Goal: Transaction & Acquisition: Purchase product/service

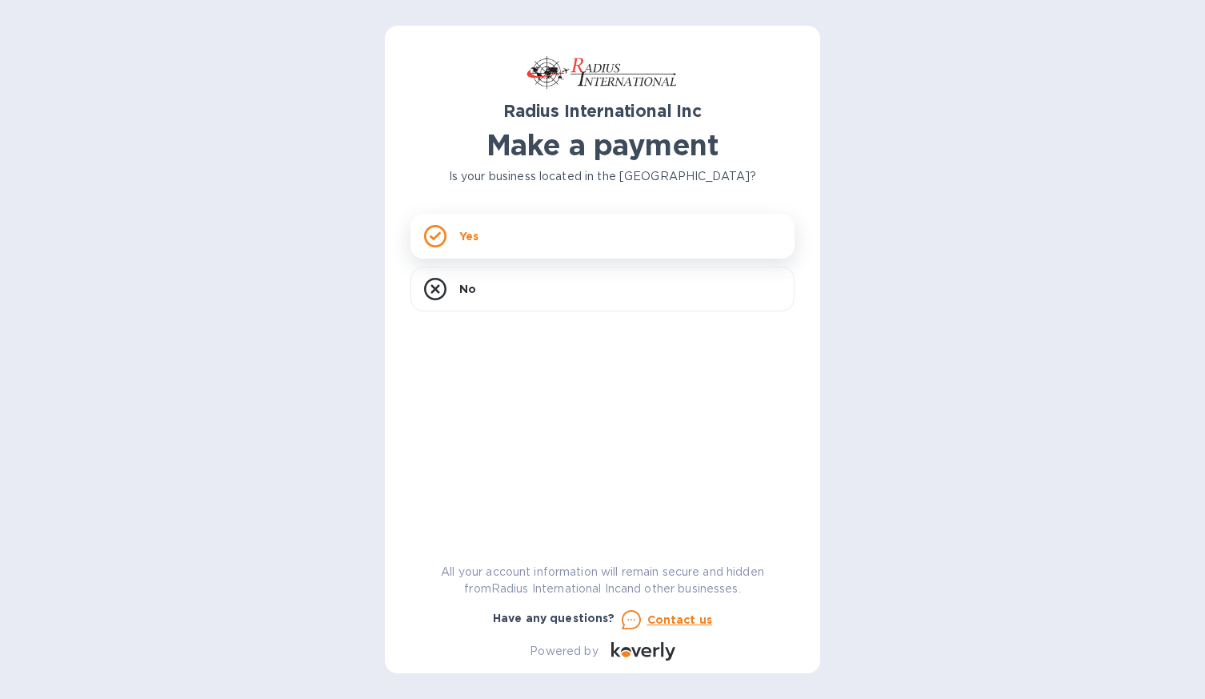
click at [435, 227] on icon at bounding box center [435, 236] width 22 height 22
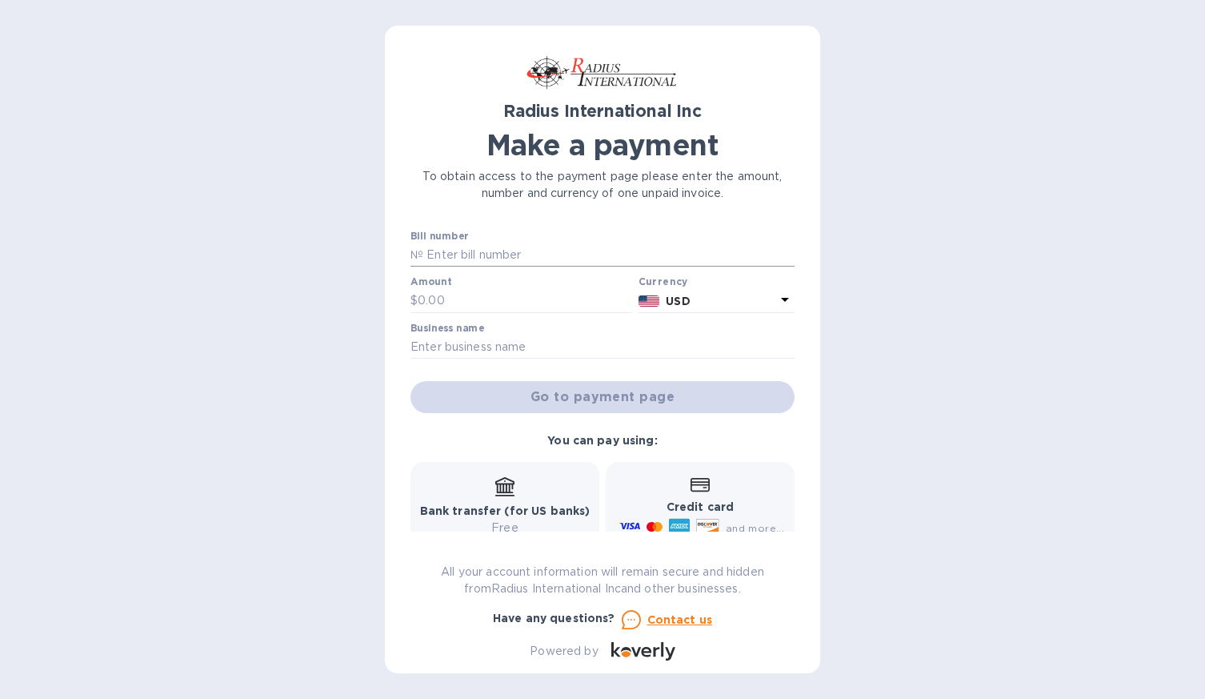
click at [446, 259] on input "text" at bounding box center [608, 255] width 371 height 24
click at [354, 332] on div "Radius International Inc Make a payment To obtain access to the payment page pl…" at bounding box center [602, 349] width 1205 height 699
click at [475, 254] on input "text" at bounding box center [608, 255] width 371 height 24
type input "QMIA00009384"
click at [473, 298] on input "text" at bounding box center [525, 301] width 214 height 24
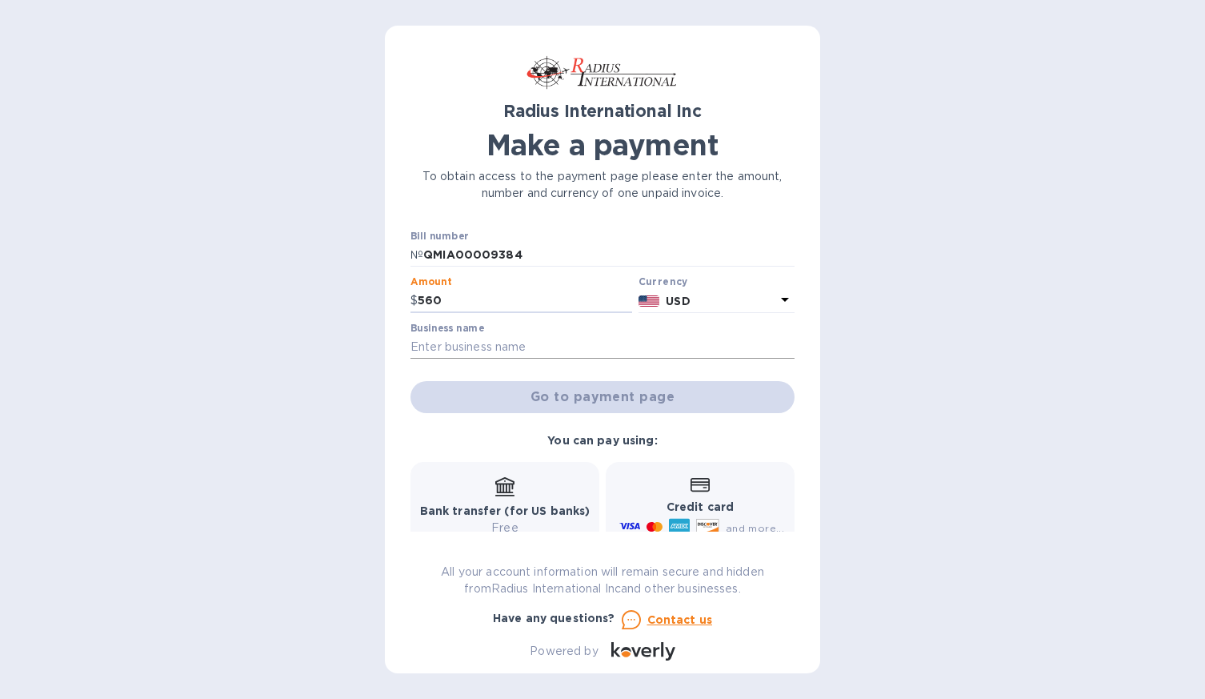
type input "560"
click at [507, 342] on input "text" at bounding box center [602, 347] width 384 height 24
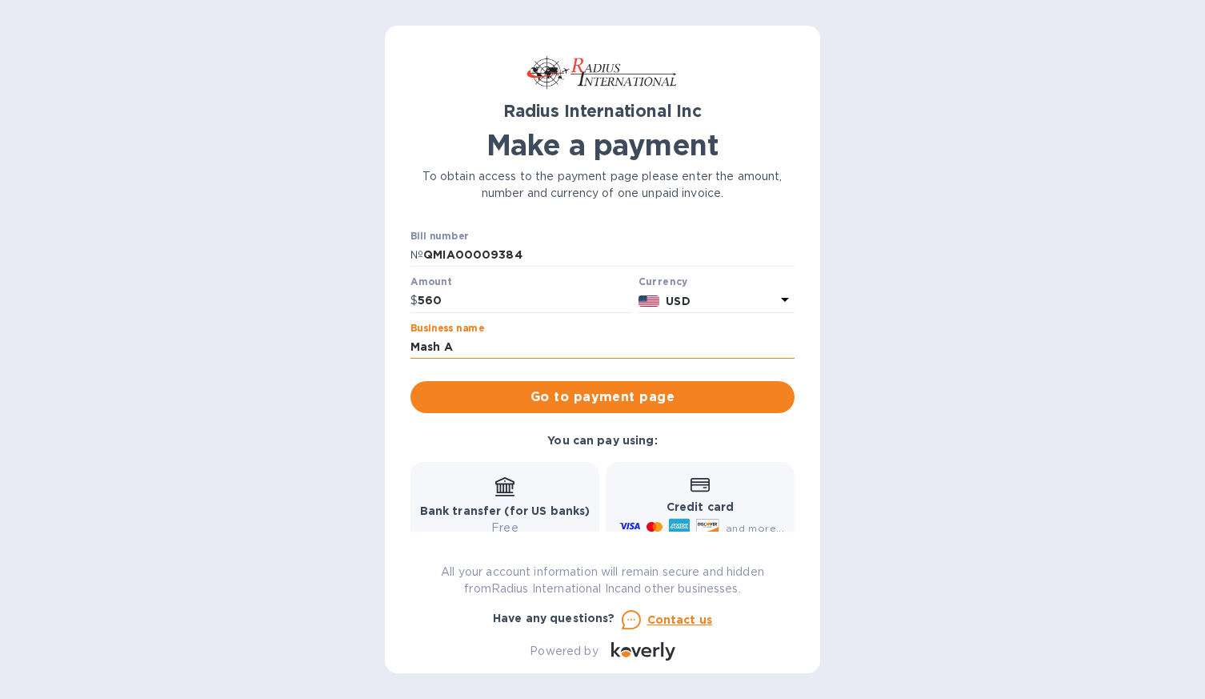
type input "Mash Aerospace, LLC"
click at [543, 404] on span "Go to payment page" at bounding box center [602, 396] width 358 height 19
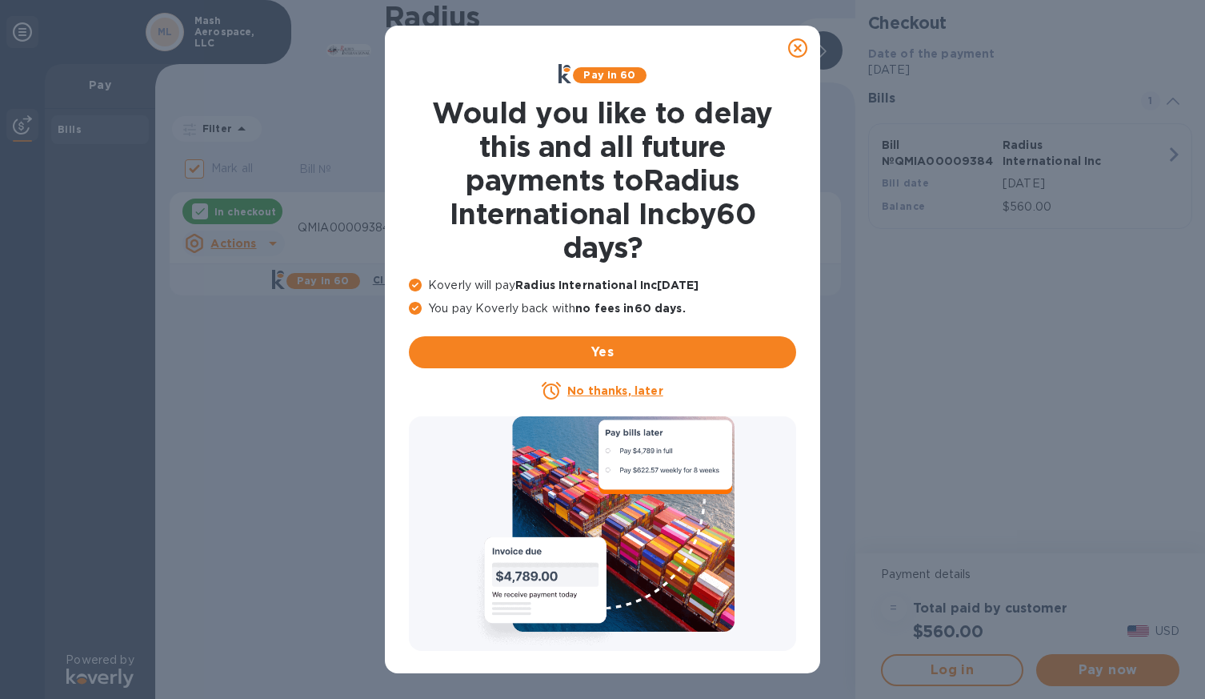
click at [797, 49] on icon at bounding box center [797, 47] width 19 height 19
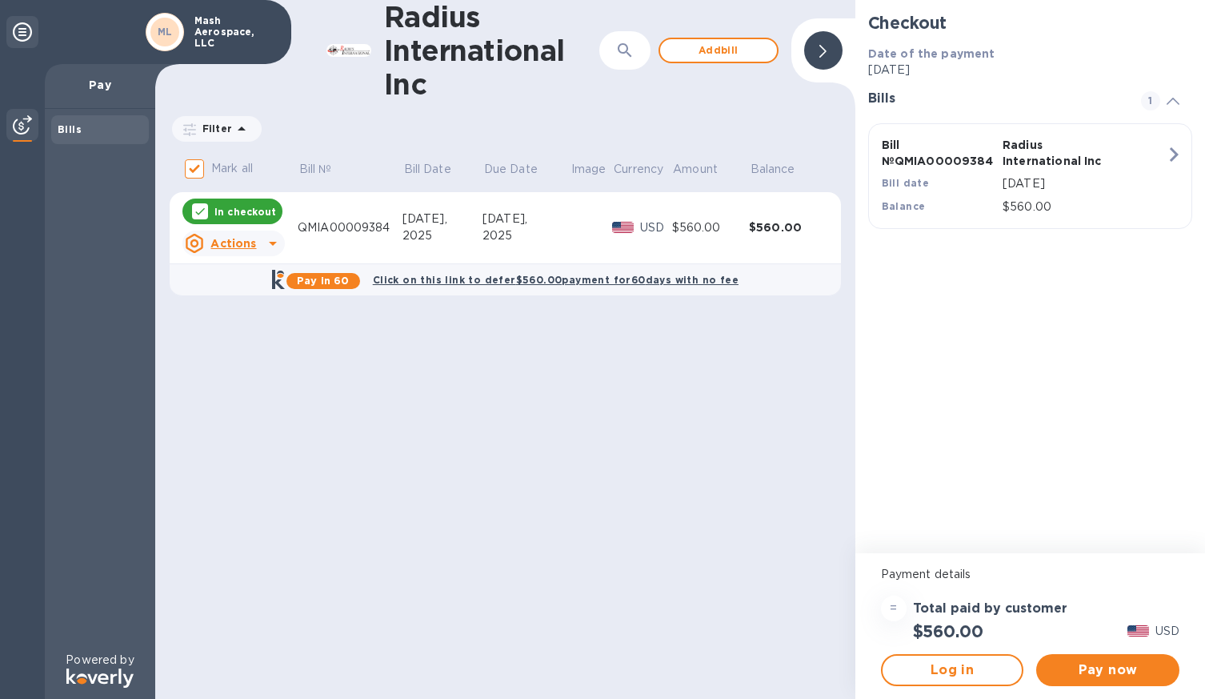
click at [269, 241] on icon at bounding box center [272, 243] width 19 height 19
click at [351, 235] on div at bounding box center [602, 349] width 1205 height 699
click at [1063, 661] on span "Pay now" at bounding box center [1108, 669] width 118 height 19
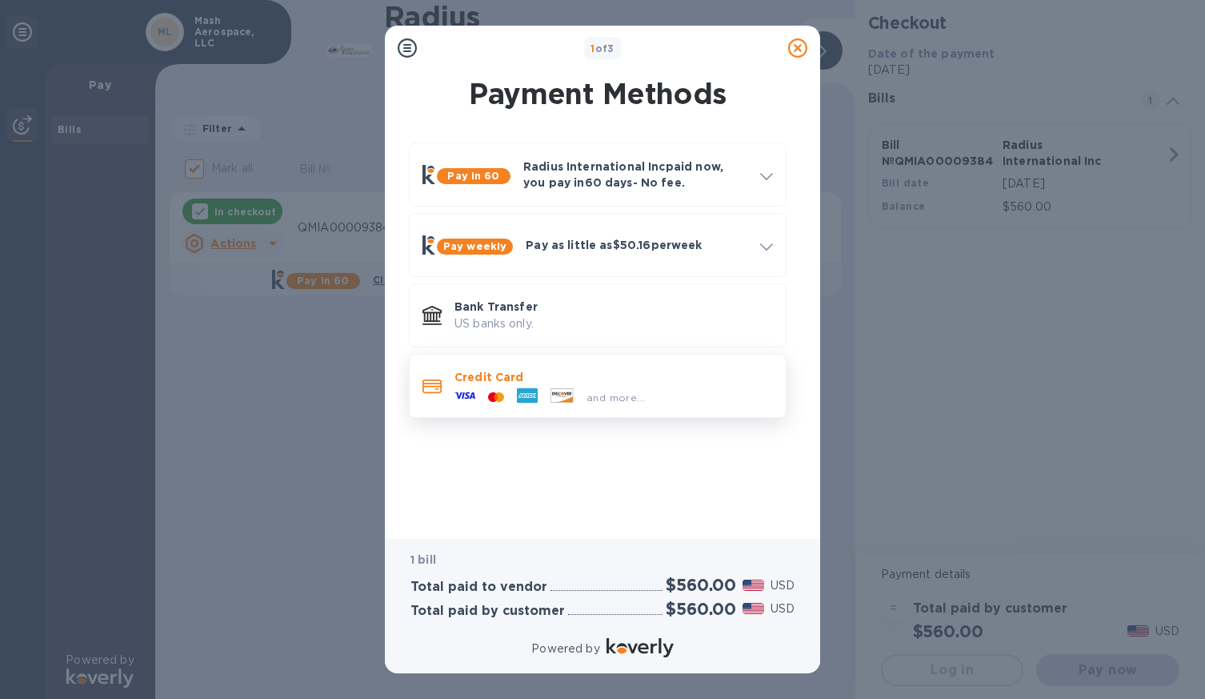
click at [578, 390] on div at bounding box center [562, 397] width 36 height 18
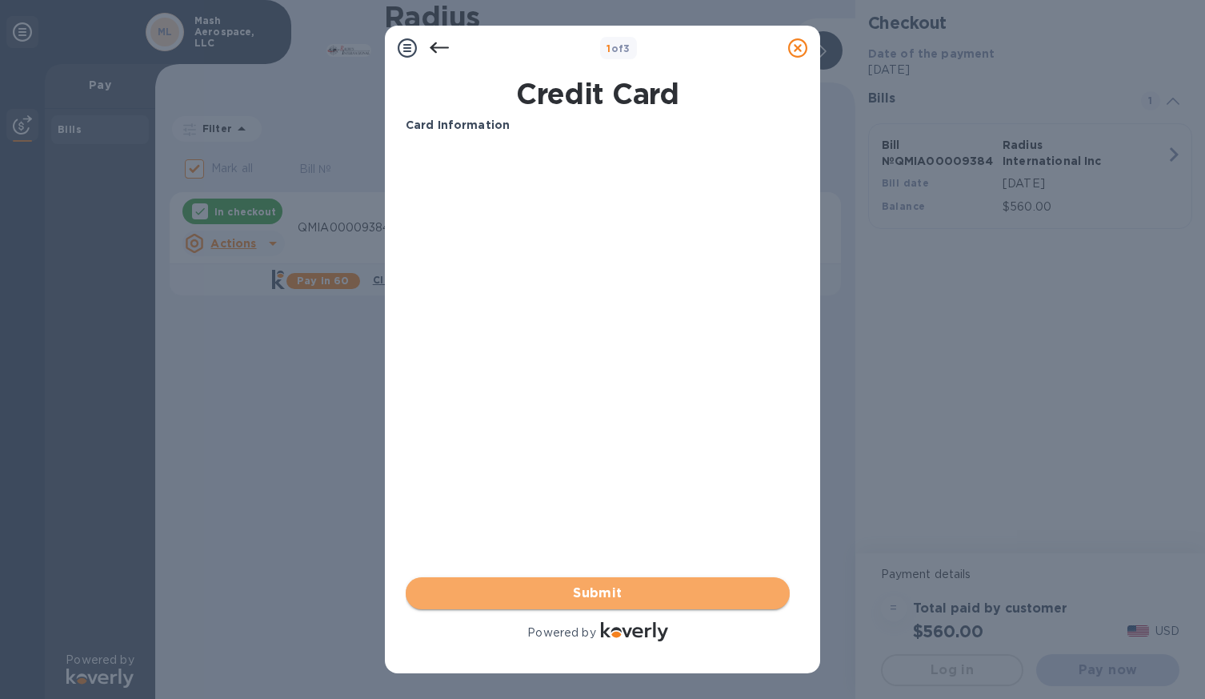
click at [566, 593] on span "Submit" at bounding box center [597, 592] width 358 height 19
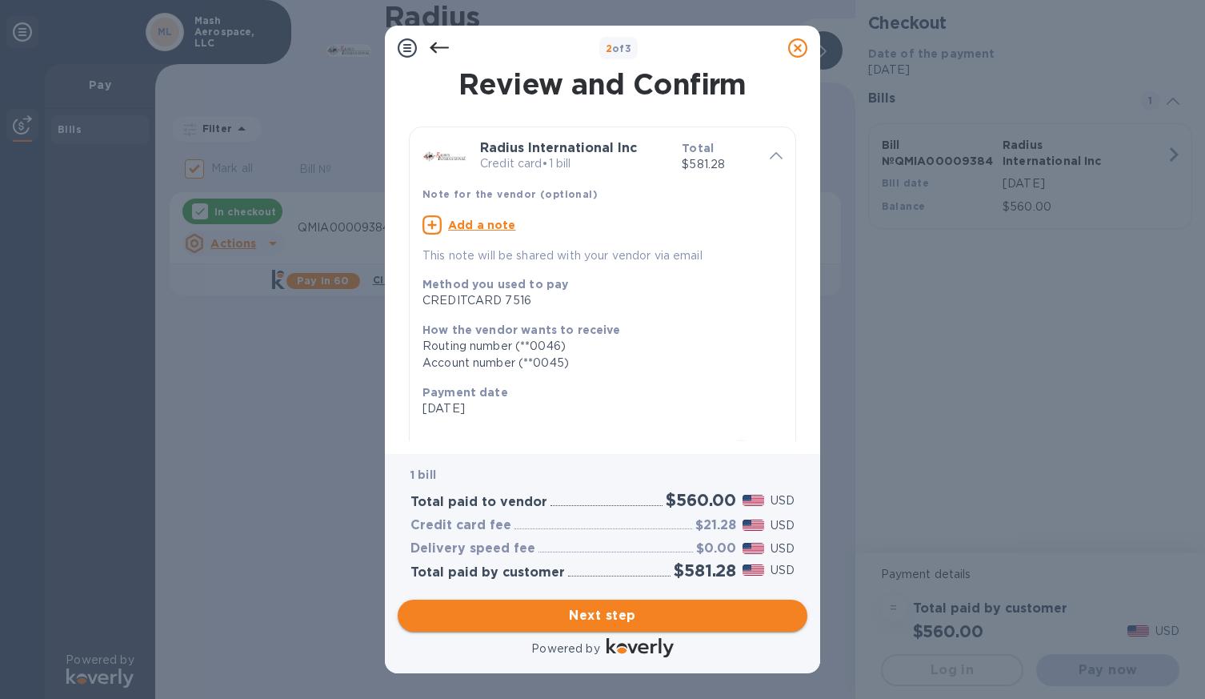
click at [576, 622] on span "Next step" at bounding box center [602, 615] width 384 height 19
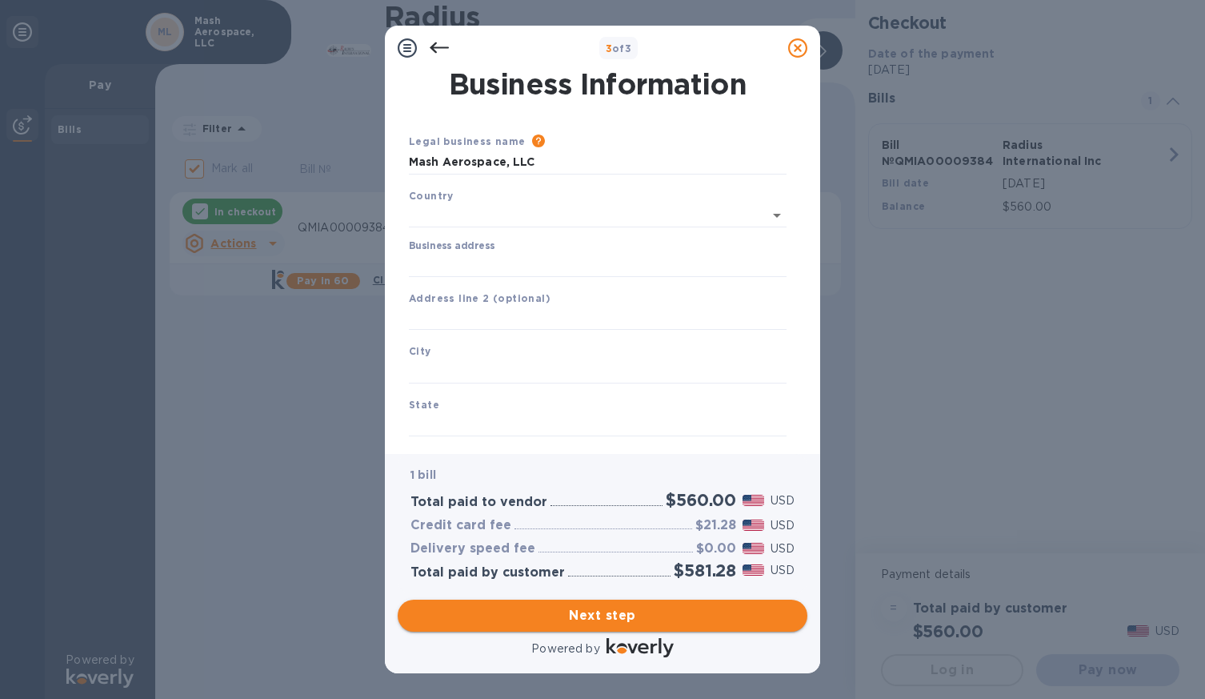
type input "[GEOGRAPHIC_DATA]"
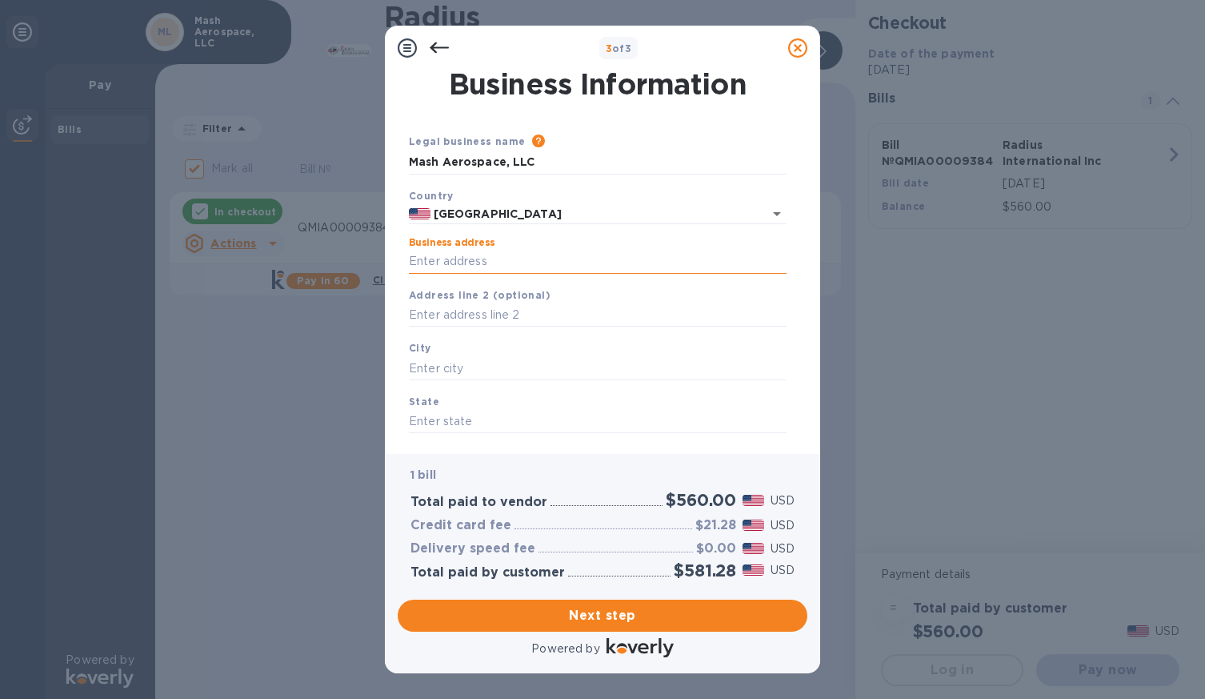
click at [540, 265] on input "Business address" at bounding box center [598, 262] width 378 height 24
type input "[STREET_ADDRESS][PERSON_NAME]"
type input "[GEOGRAPHIC_DATA][PERSON_NAME]"
type input "FL"
type input "34946"
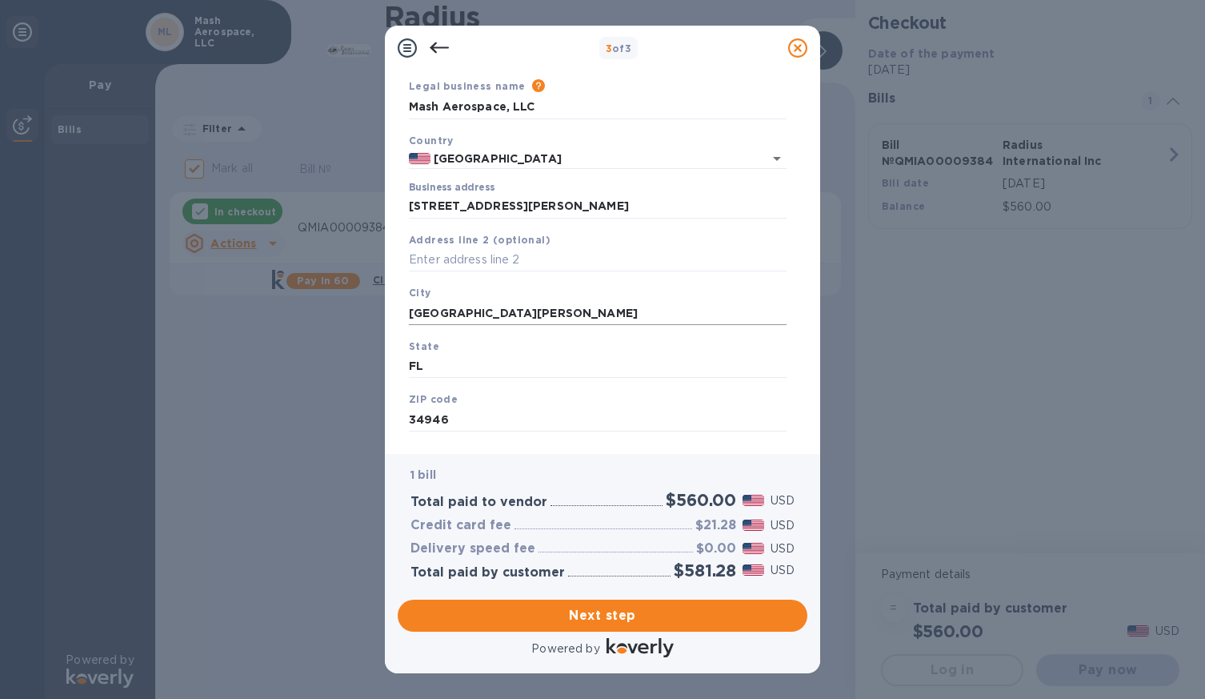
scroll to position [86, 0]
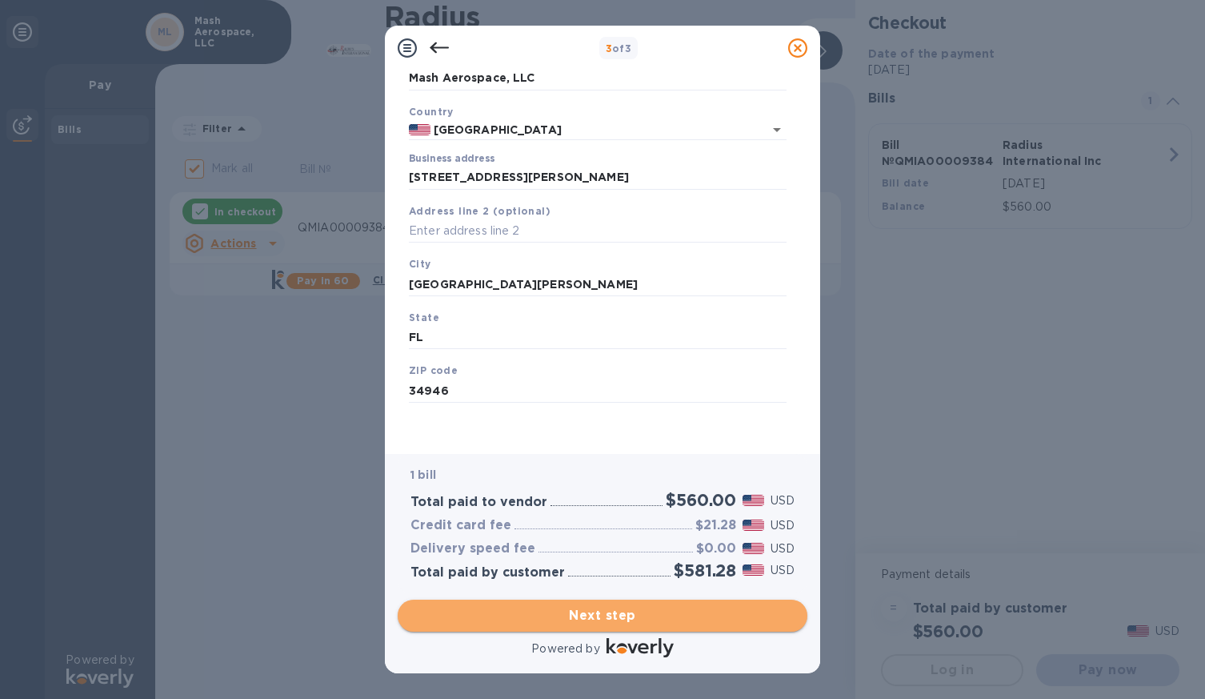
click at [512, 607] on span "Next step" at bounding box center [602, 615] width 384 height 19
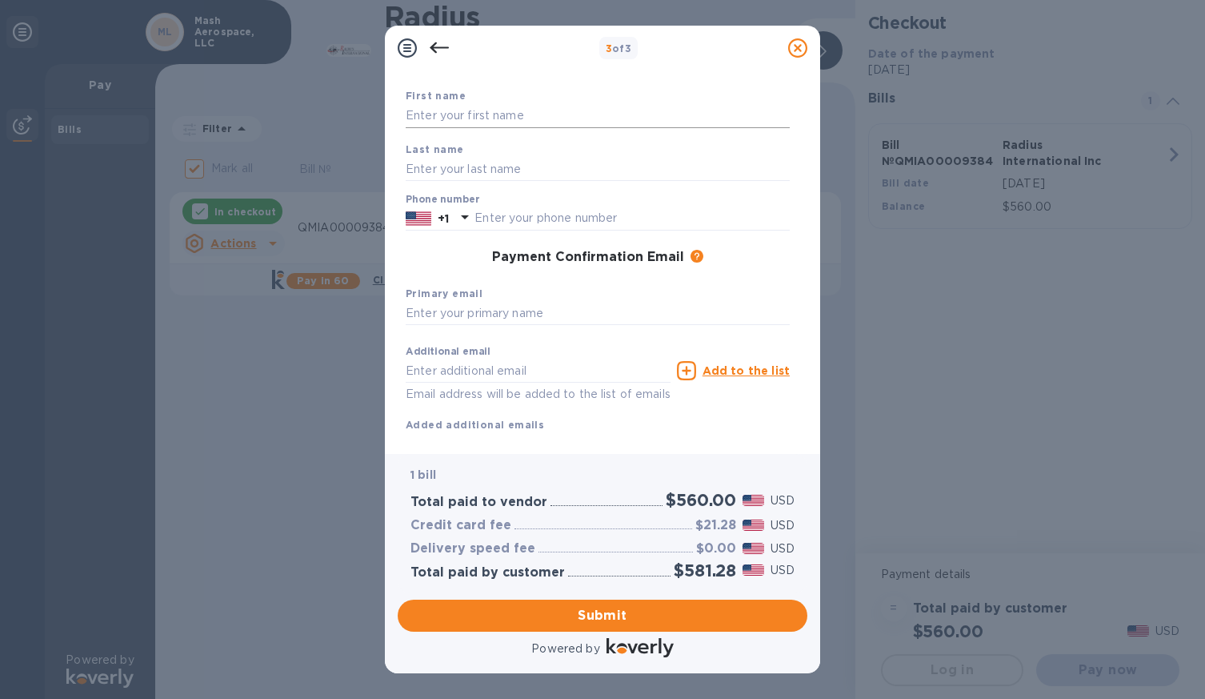
click at [487, 114] on input "text" at bounding box center [598, 116] width 384 height 24
type input "[PERSON_NAME]"
type input "Mash"
type input "7722085967"
type input "[EMAIL_ADDRESS][DOMAIN_NAME]"
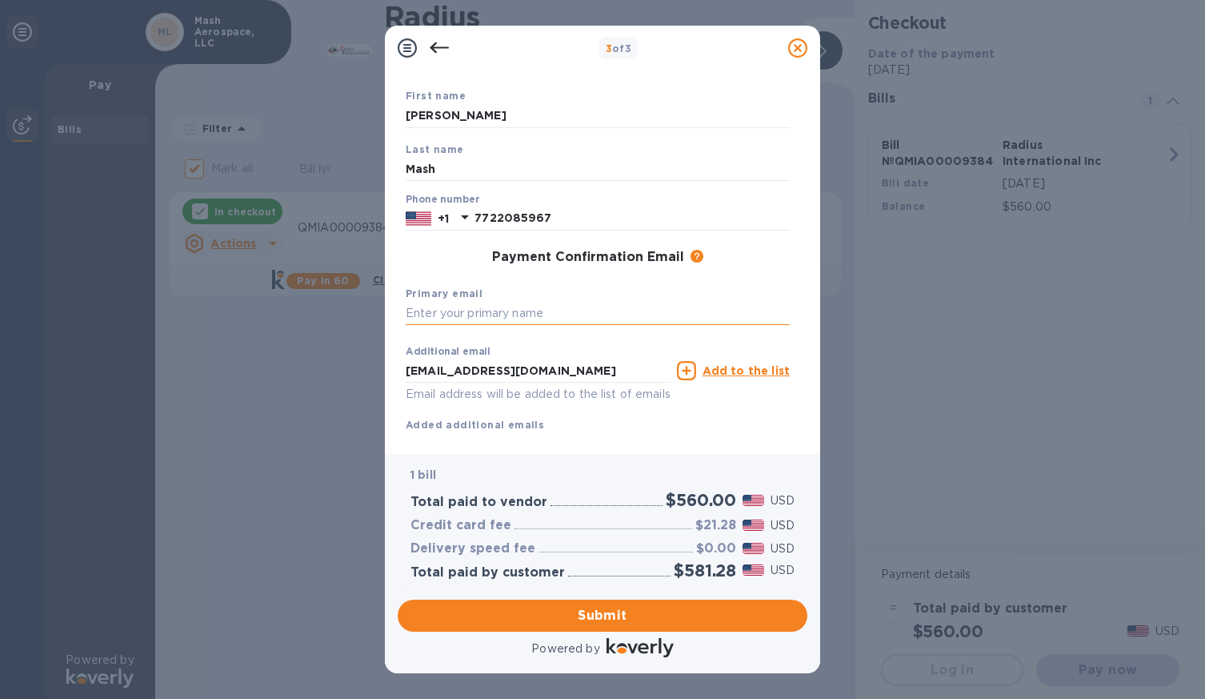
click at [492, 314] on input "text" at bounding box center [598, 314] width 384 height 24
type input "S"
type input "[EMAIL_ADDRESS][DOMAIN_NAME]"
click at [571, 607] on span "Submit" at bounding box center [602, 615] width 384 height 19
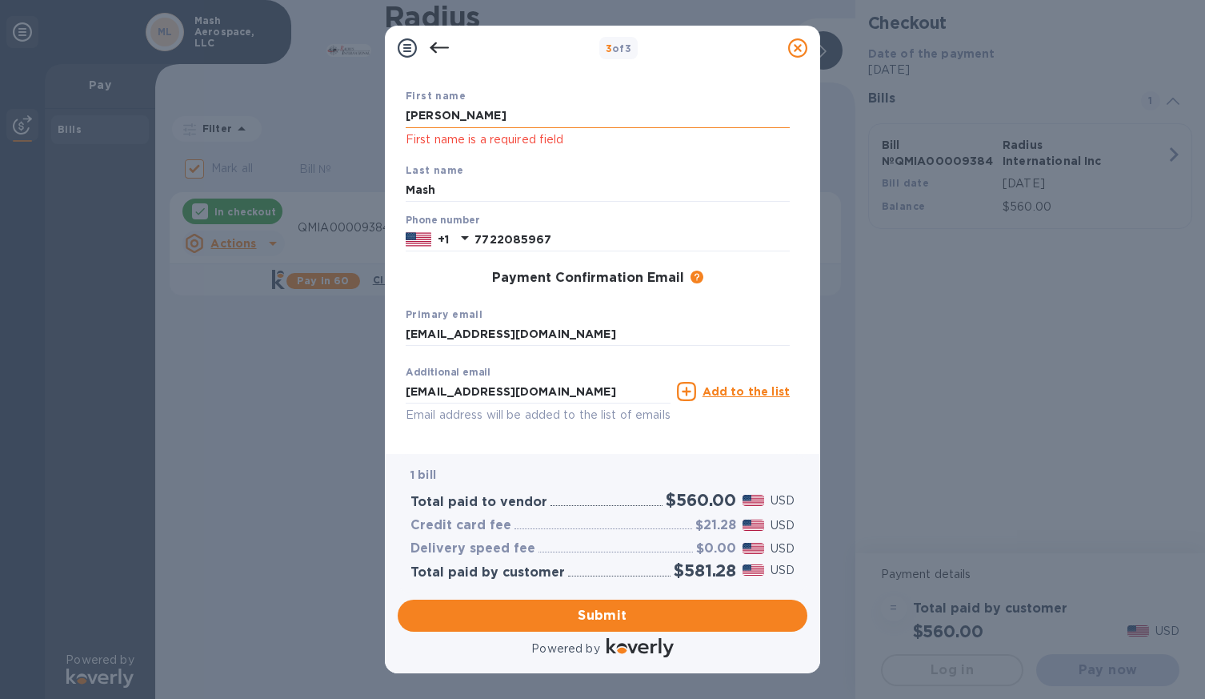
click at [499, 112] on input "[PERSON_NAME]" at bounding box center [598, 116] width 384 height 24
click at [434, 147] on p "First name is a required field" at bounding box center [598, 139] width 384 height 18
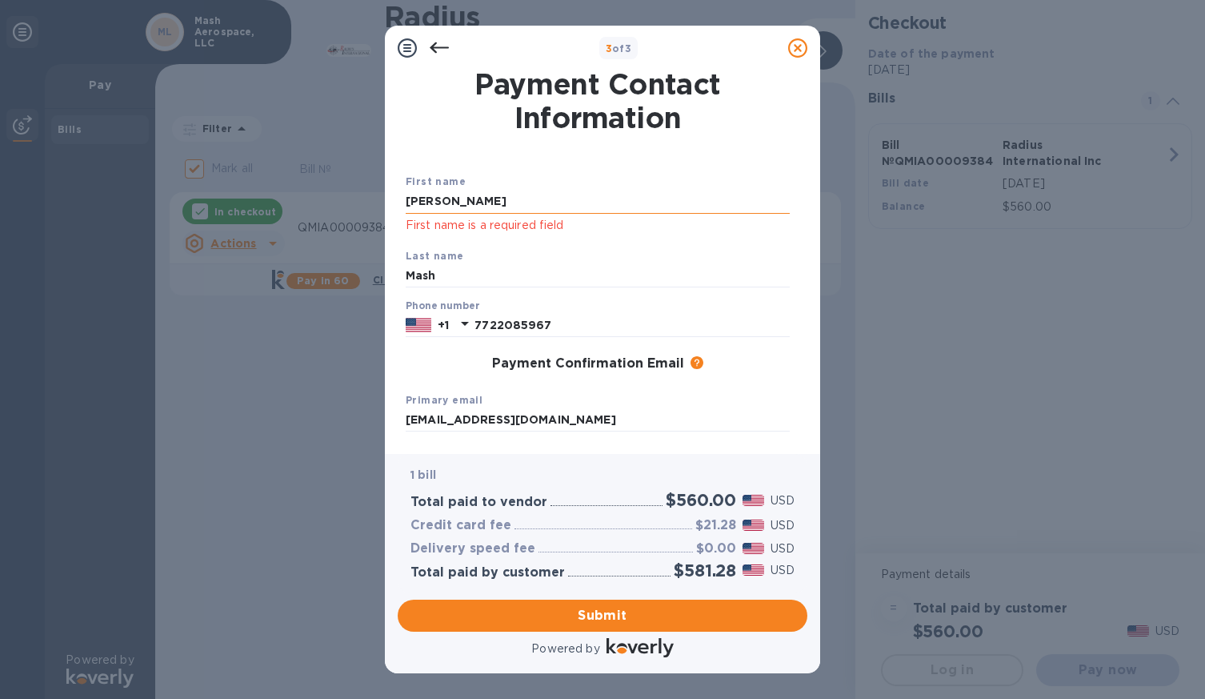
click at [443, 203] on input "[PERSON_NAME]" at bounding box center [598, 202] width 384 height 24
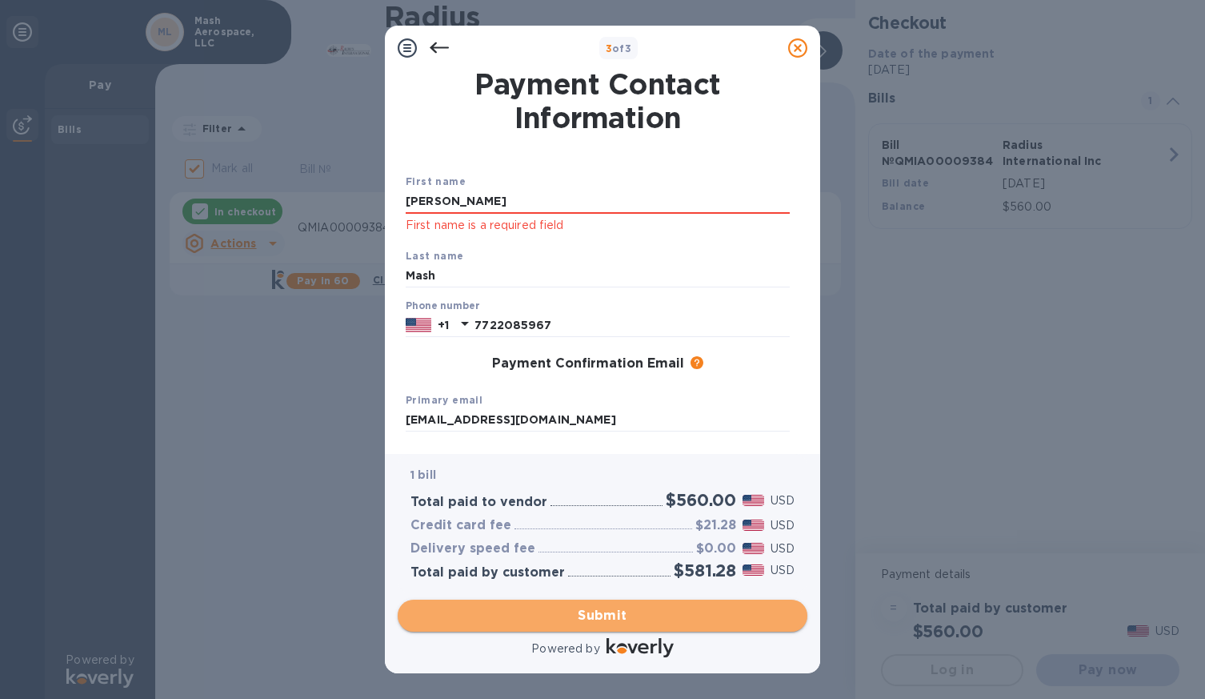
click at [535, 614] on span "Submit" at bounding box center [602, 615] width 384 height 19
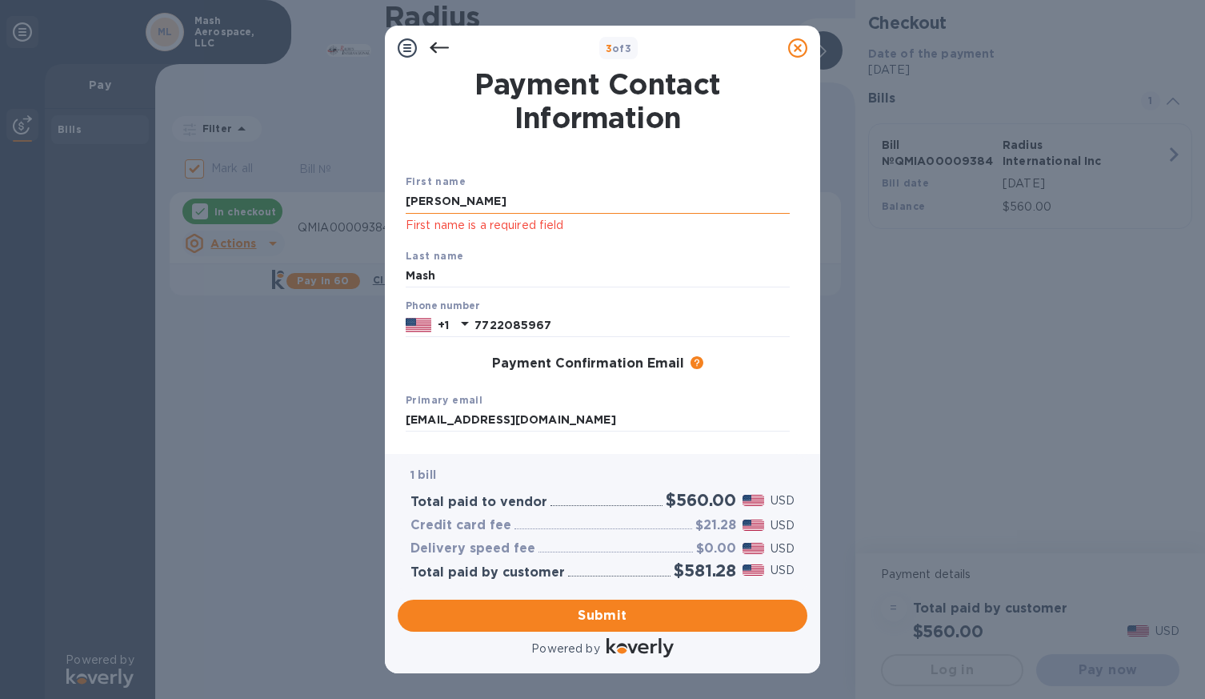
click at [452, 204] on input "[PERSON_NAME]" at bounding box center [598, 202] width 384 height 24
type input "C"
type input "[PERSON_NAME]"
click at [473, 271] on input "Mash" at bounding box center [598, 276] width 384 height 24
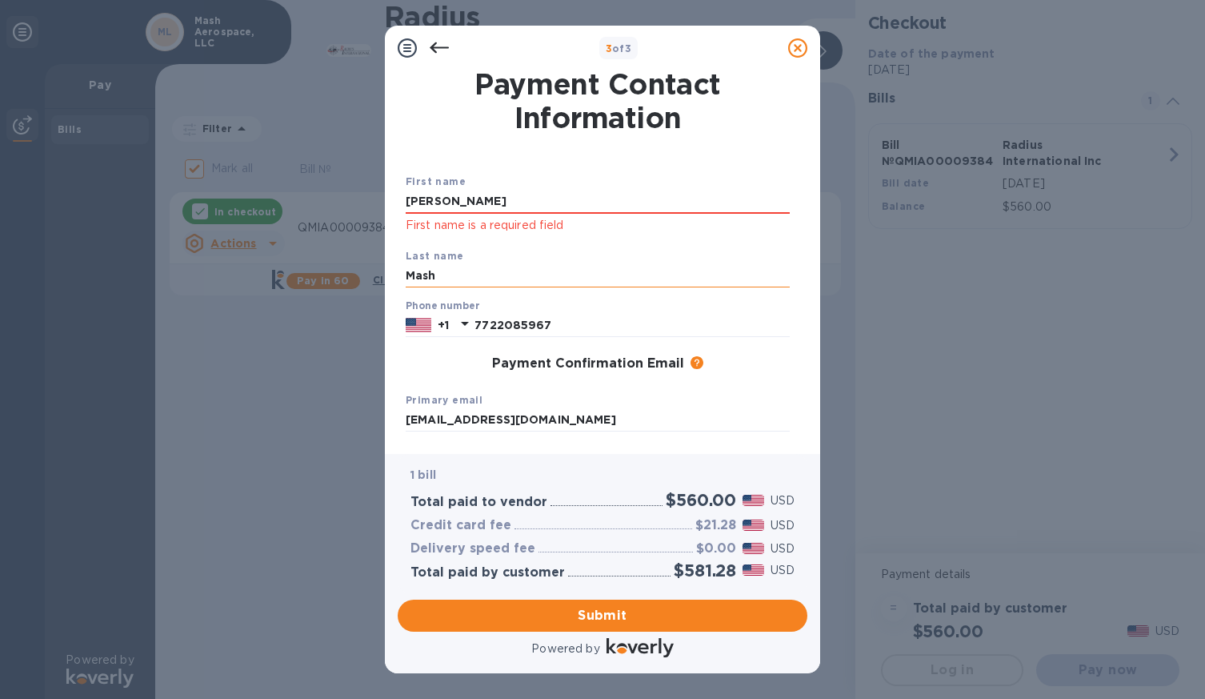
click at [473, 271] on input "Mash" at bounding box center [598, 276] width 384 height 24
type input "[PERSON_NAME]"
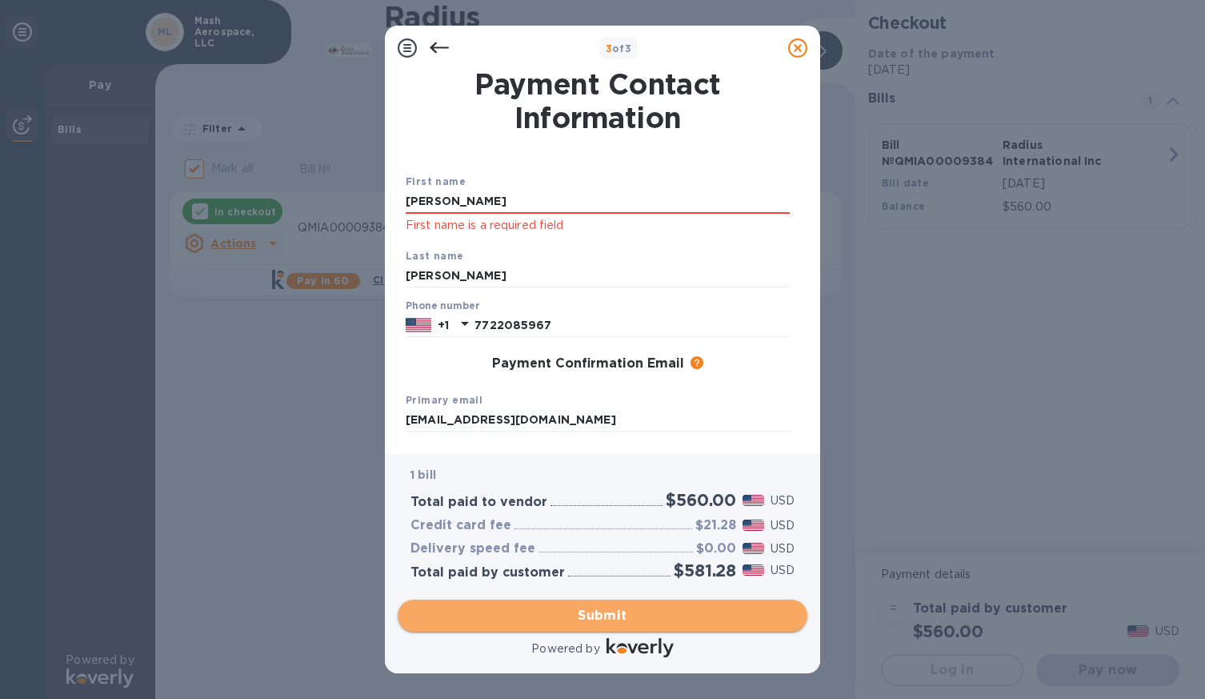
click at [556, 611] on span "Submit" at bounding box center [602, 615] width 384 height 19
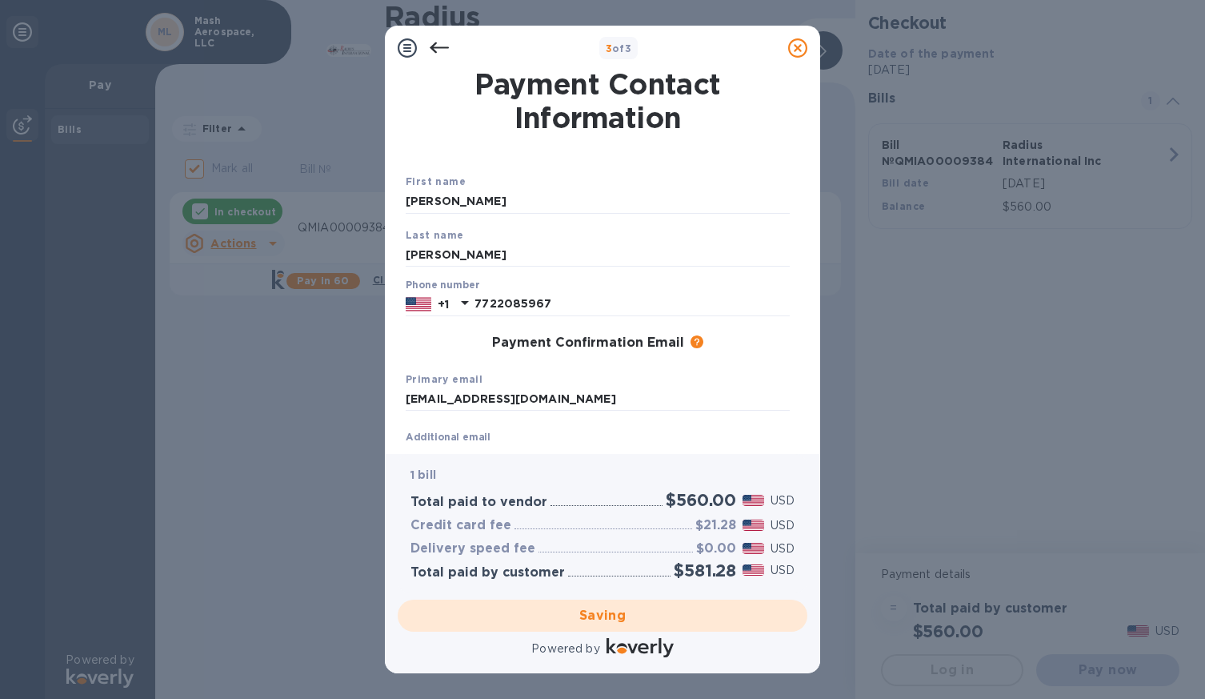
scroll to position [123, 0]
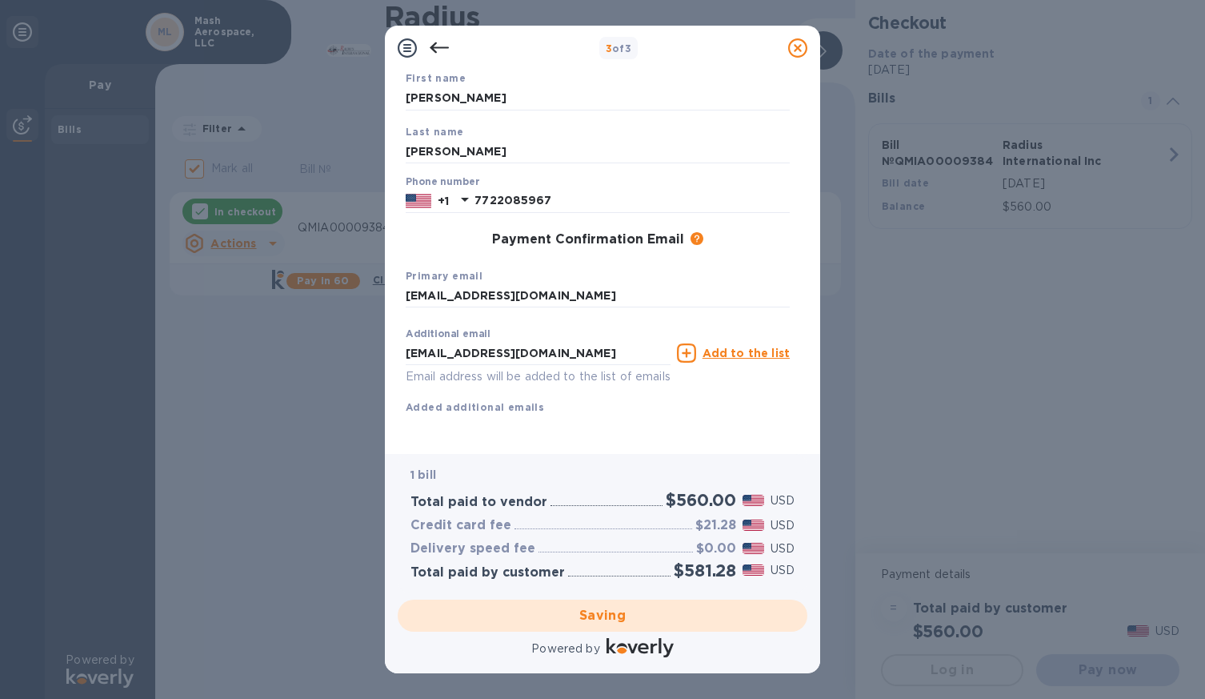
checkbox input "false"
